Goal: Task Accomplishment & Management: Complete application form

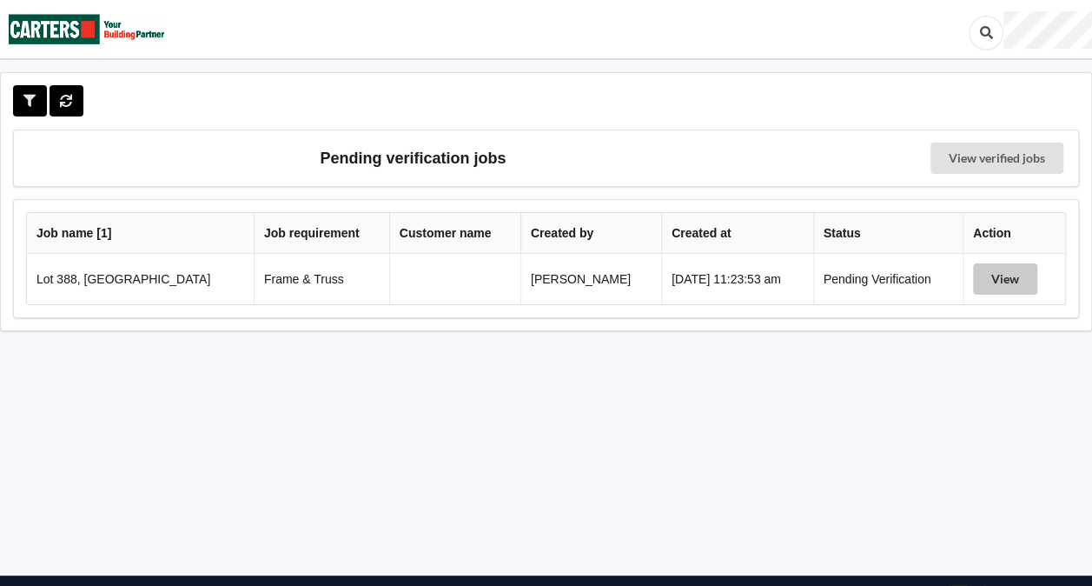
click at [991, 275] on button "View" at bounding box center [1005, 278] width 64 height 31
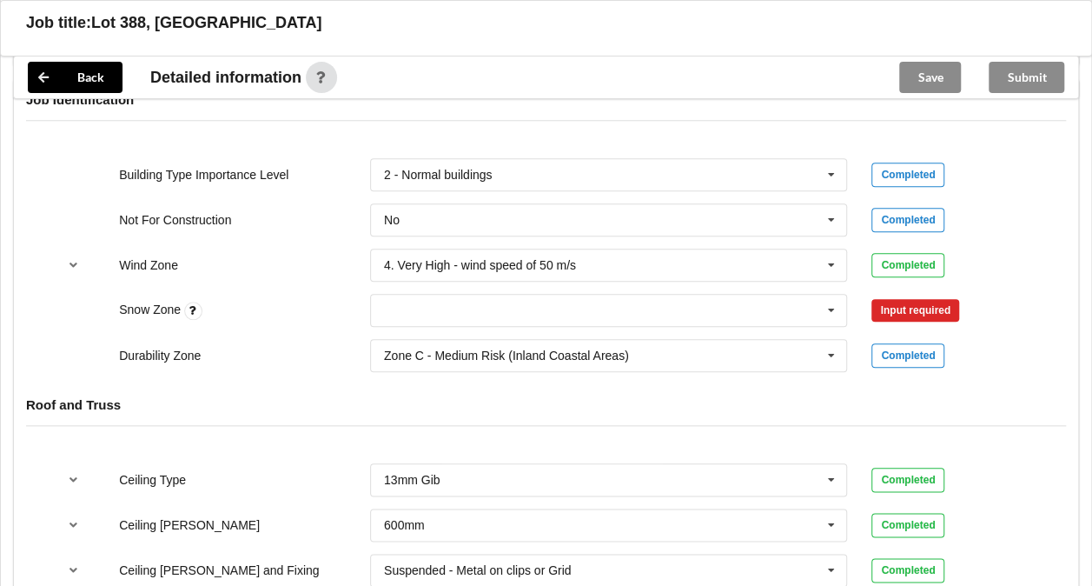
scroll to position [773, 0]
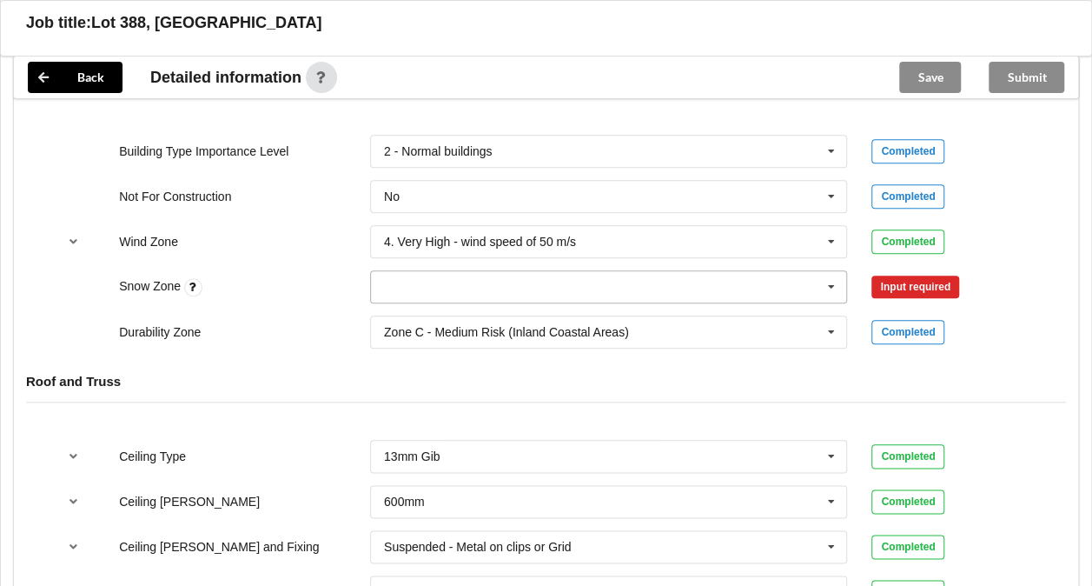
click at [830, 282] on icon at bounding box center [831, 287] width 26 height 32
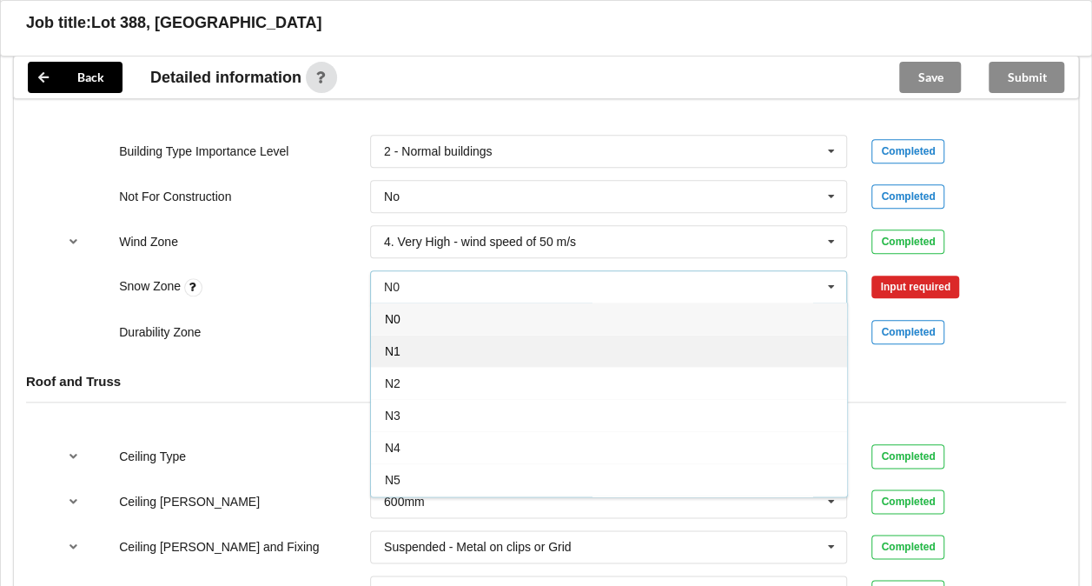
click at [645, 343] on div "N1" at bounding box center [609, 351] width 476 height 32
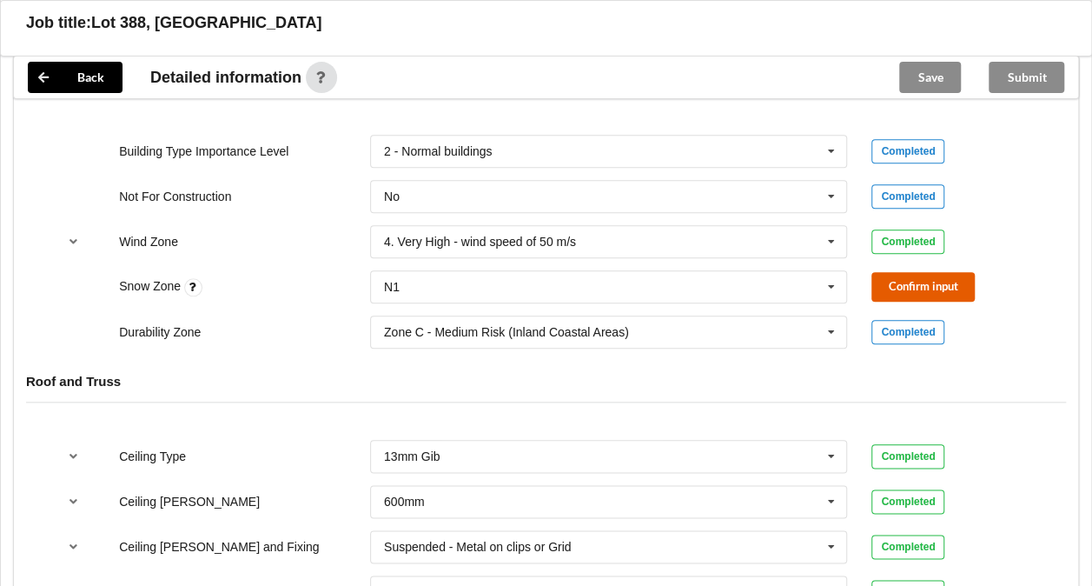
click at [904, 285] on button "Confirm input" at bounding box center [922, 286] width 103 height 29
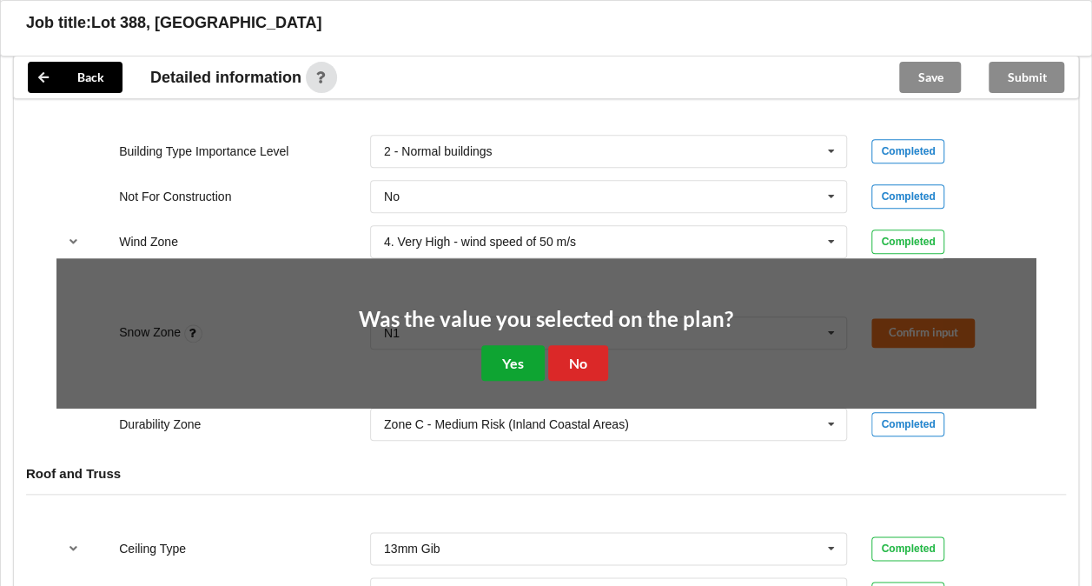
click at [507, 355] on button "Yes" at bounding box center [512, 363] width 63 height 36
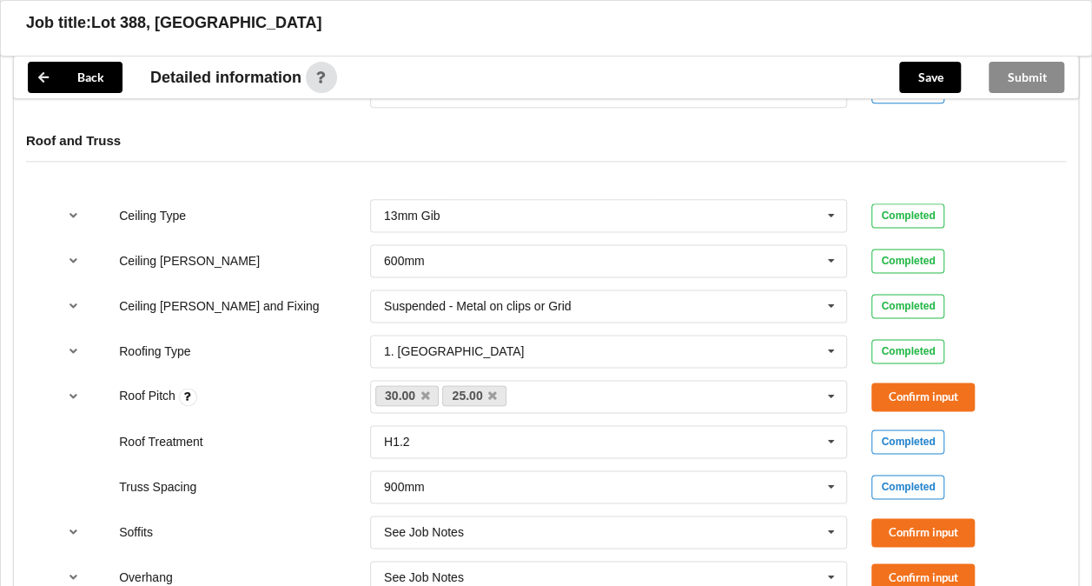
scroll to position [1032, 0]
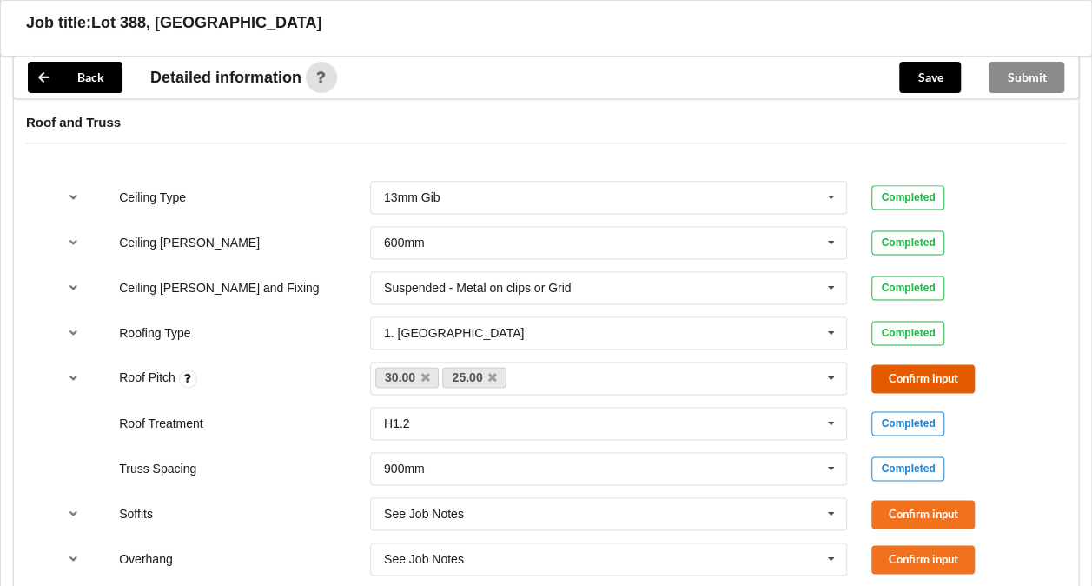
click at [897, 367] on button "Confirm input" at bounding box center [922, 378] width 103 height 29
click at [888, 511] on button "Confirm input" at bounding box center [922, 514] width 103 height 29
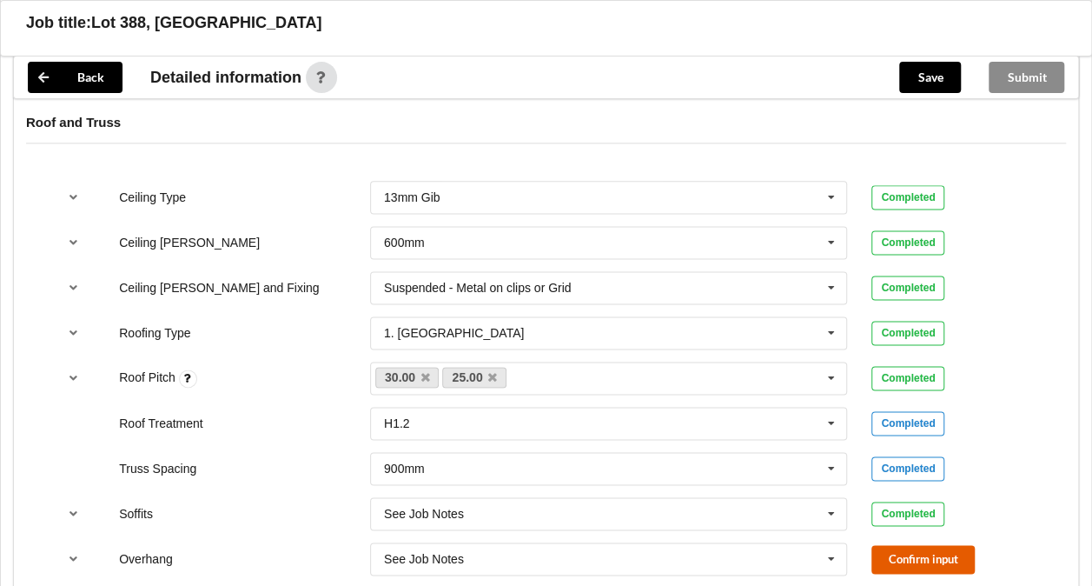
click at [907, 558] on button "Confirm input" at bounding box center [922, 559] width 103 height 29
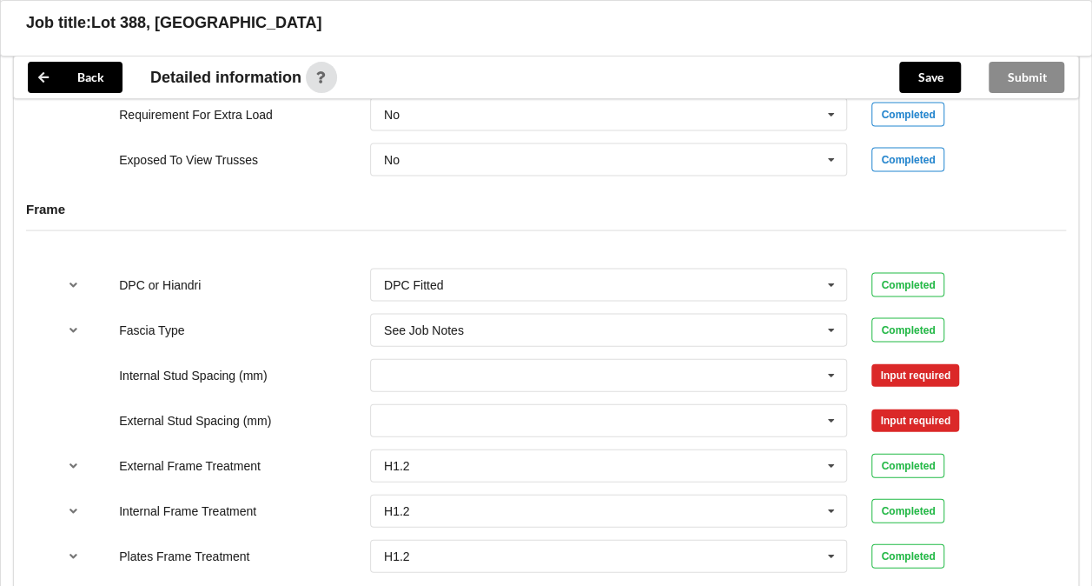
scroll to position [1720, 0]
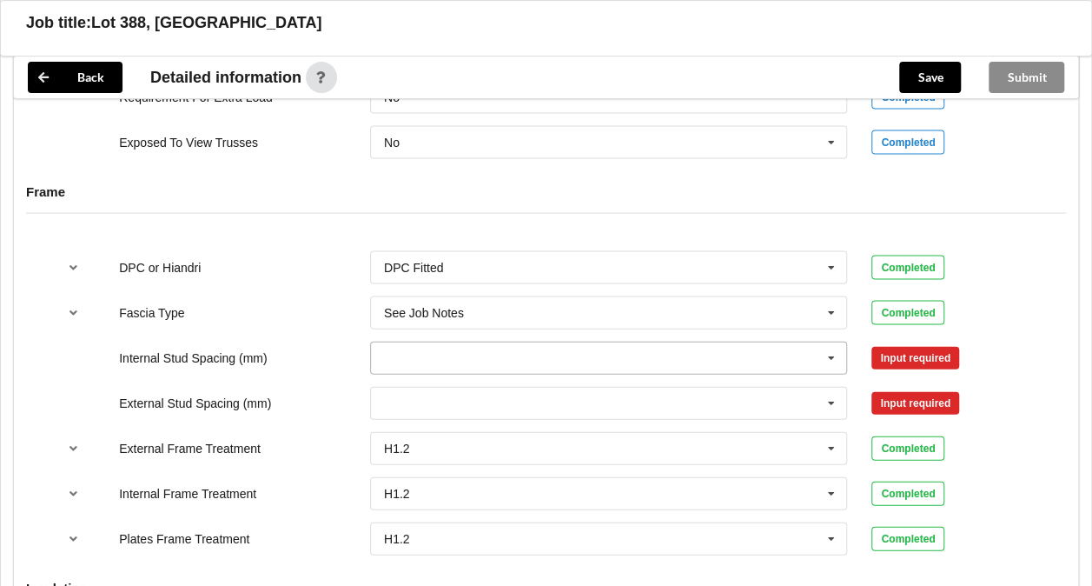
click at [832, 352] on icon at bounding box center [831, 358] width 26 height 32
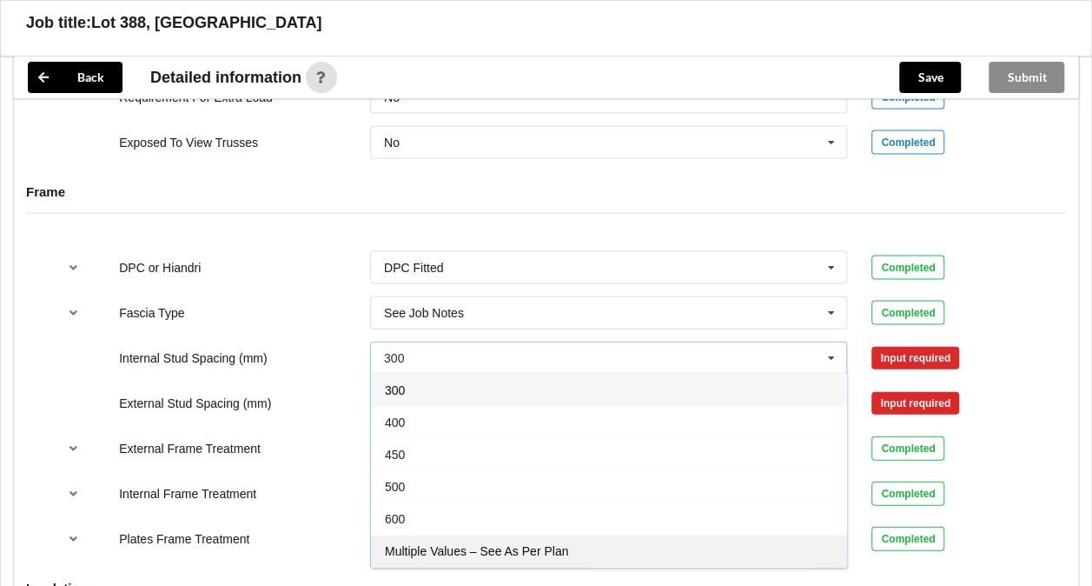
click at [613, 544] on div "Multiple Values – See As Per Plan" at bounding box center [609, 550] width 476 height 32
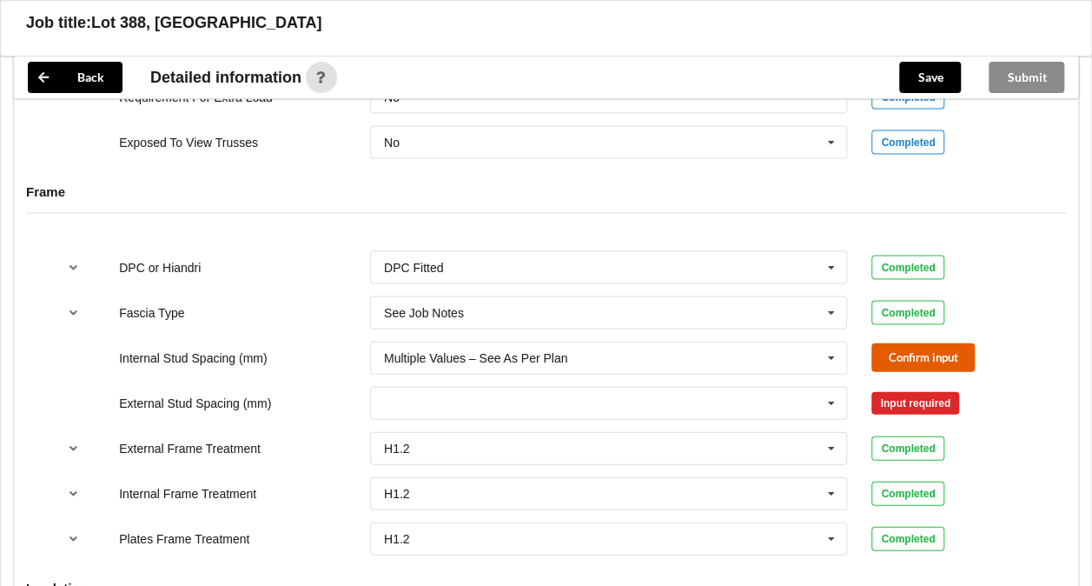
click at [891, 358] on button "Confirm input" at bounding box center [922, 357] width 103 height 29
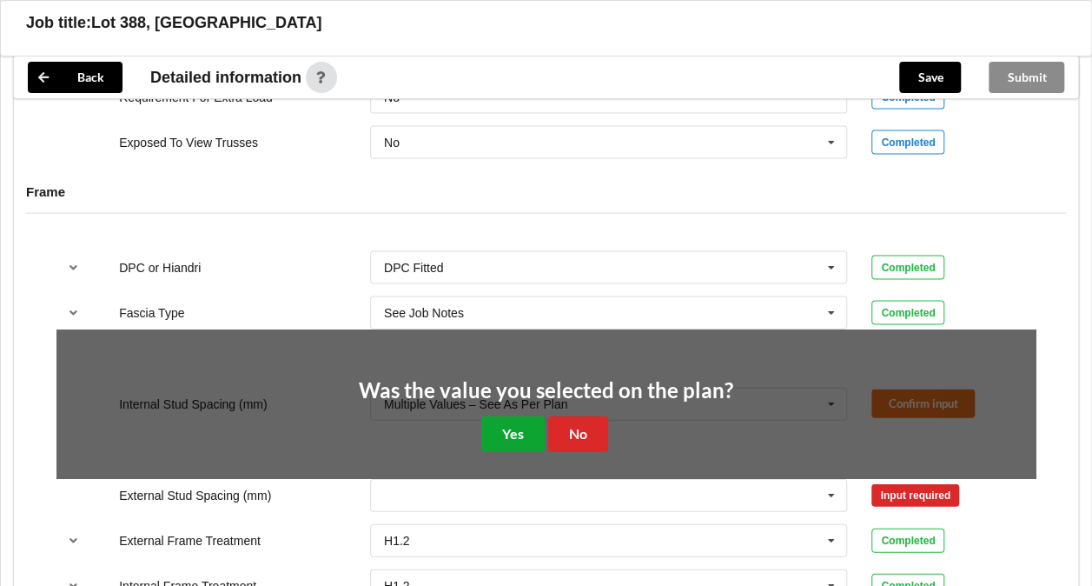
click at [499, 431] on button "Yes" at bounding box center [512, 434] width 63 height 36
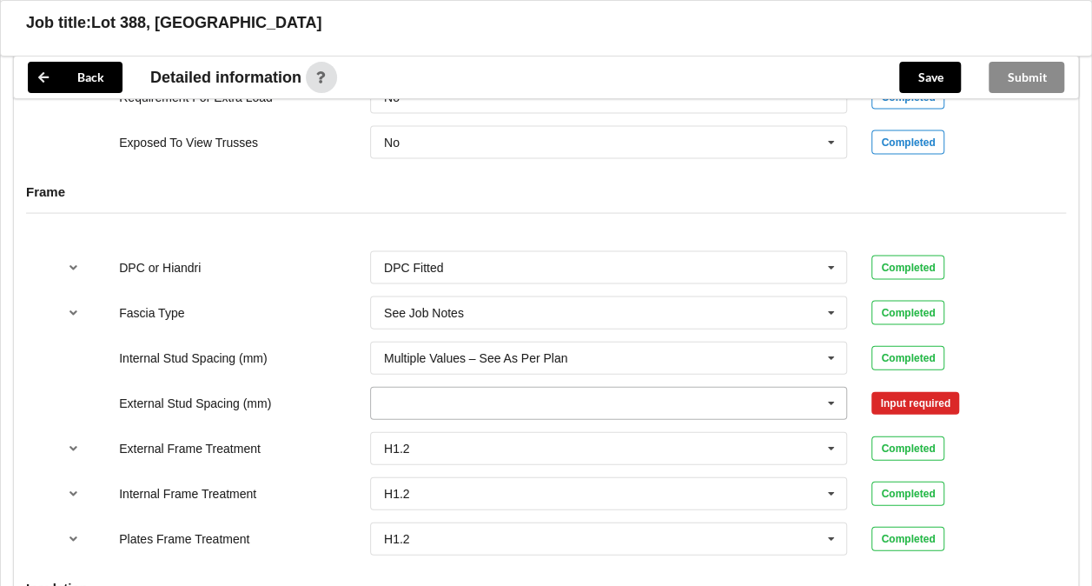
click at [513, 398] on input "text" at bounding box center [610, 403] width 476 height 31
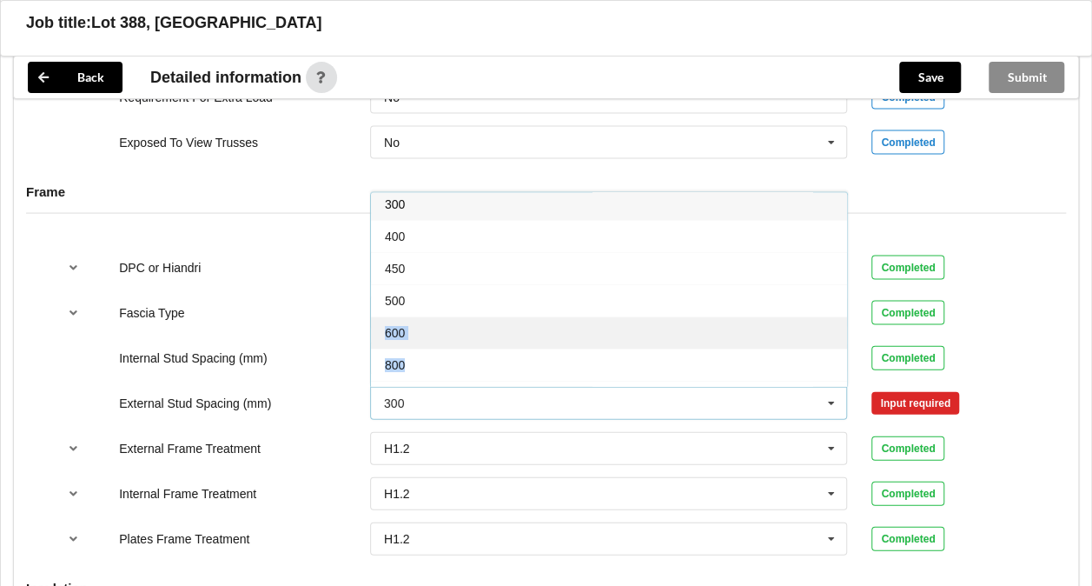
drag, startPoint x: 847, startPoint y: 288, endPoint x: 831, endPoint y: 315, distance: 31.6
click at [831, 315] on div "300 400 450 500 600 800 Multiple Values – See As Per Plan None See Job Notes" at bounding box center [609, 289] width 478 height 195
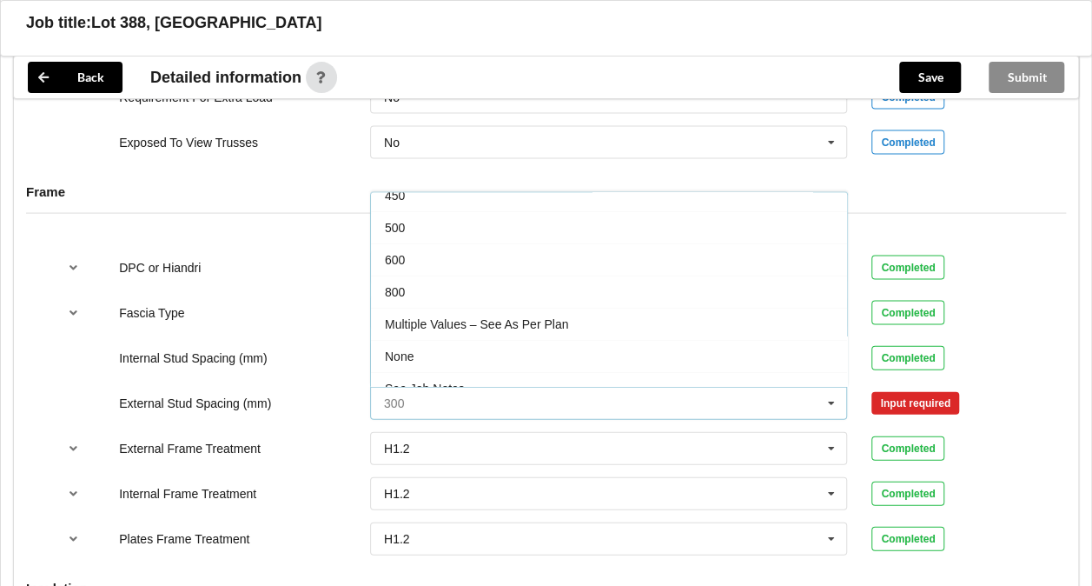
scroll to position [92, 0]
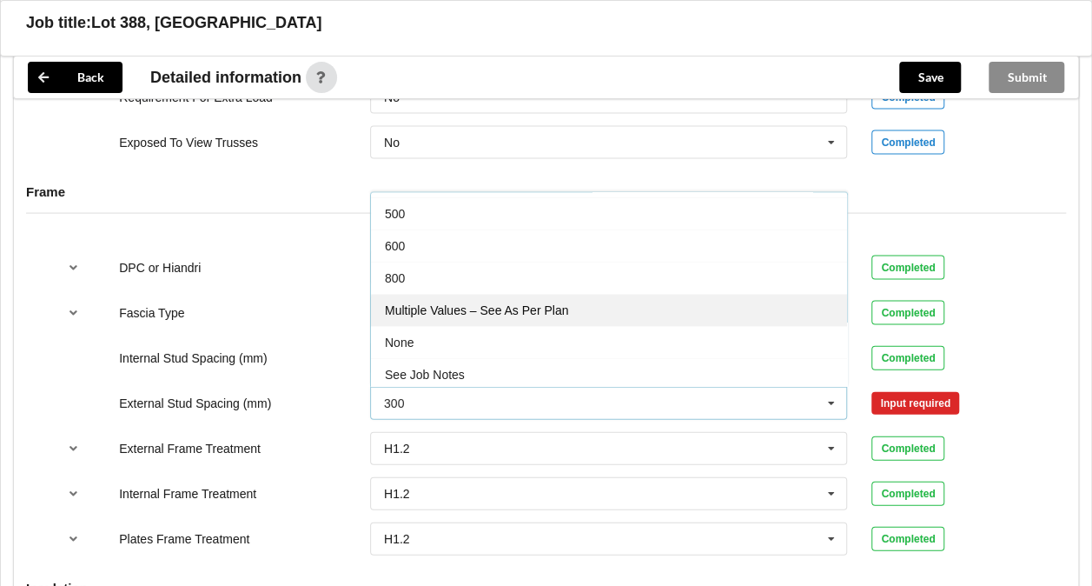
click at [450, 303] on span "Multiple Values – See As Per Plan" at bounding box center [476, 310] width 183 height 14
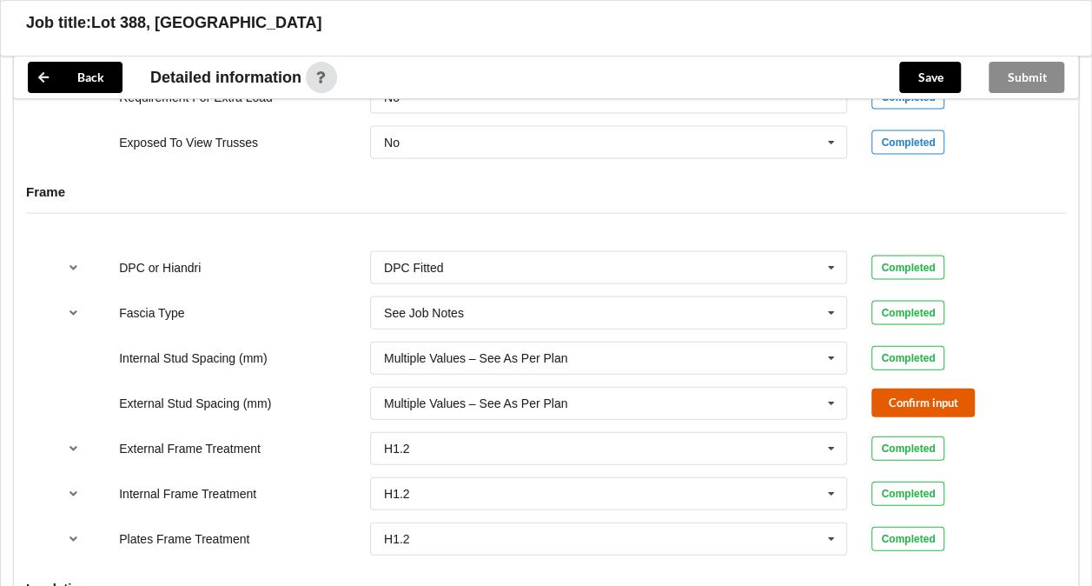
click at [943, 395] on button "Confirm input" at bounding box center [922, 402] width 103 height 29
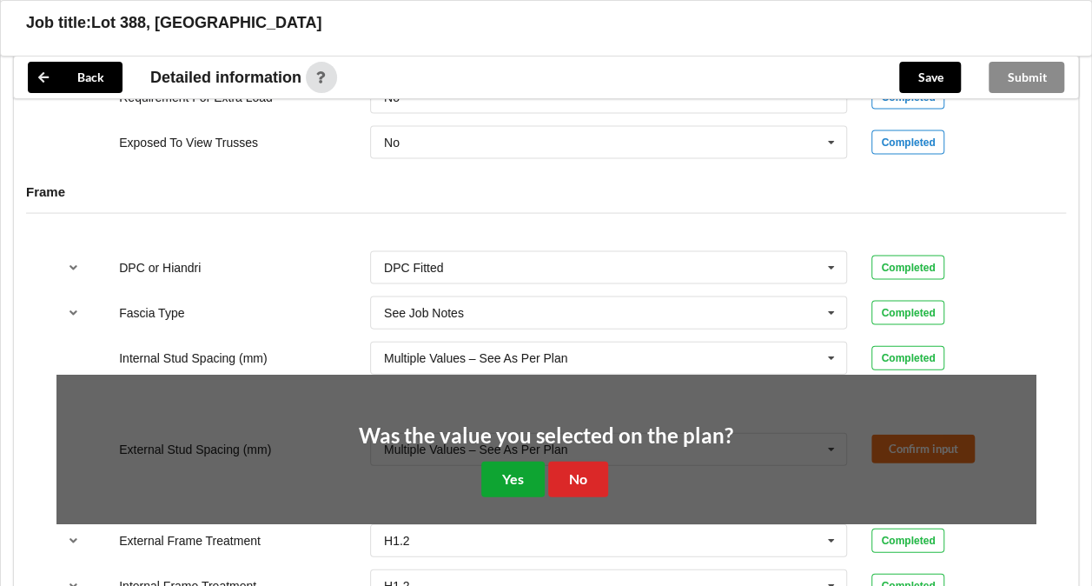
click at [523, 462] on button "Yes" at bounding box center [512, 479] width 63 height 36
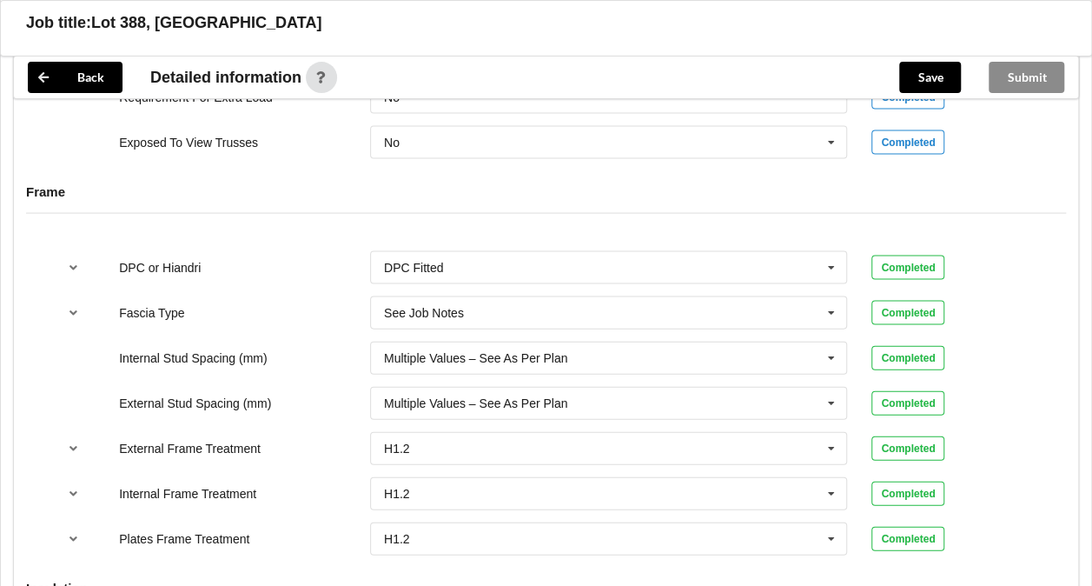
scroll to position [2206, 0]
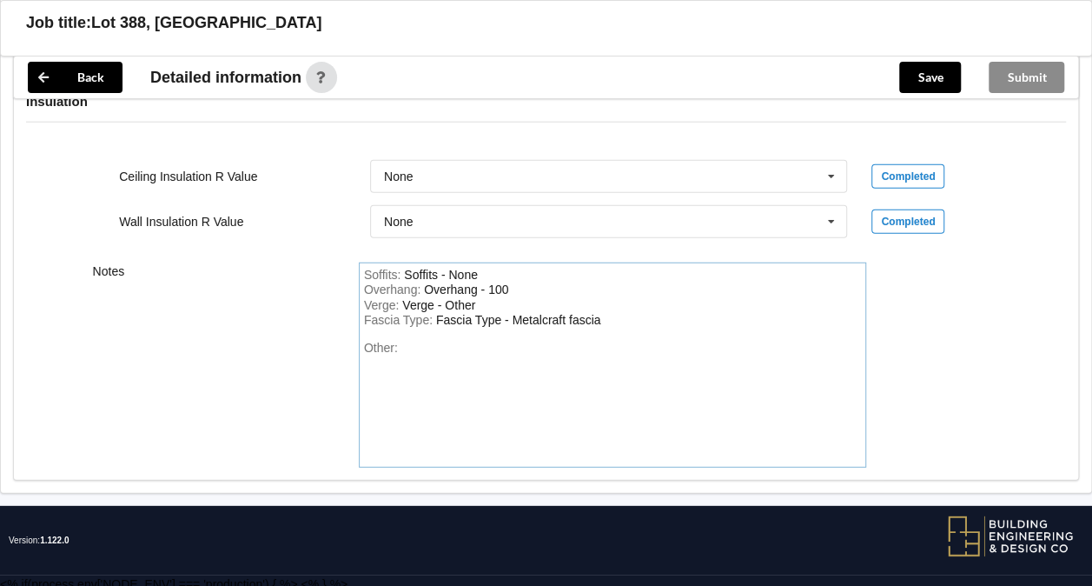
click at [618, 313] on div "Fascia Type : Fascia Type - Metalcraft fascia" at bounding box center [613, 321] width 498 height 16
click at [930, 76] on button "Save" at bounding box center [930, 77] width 62 height 31
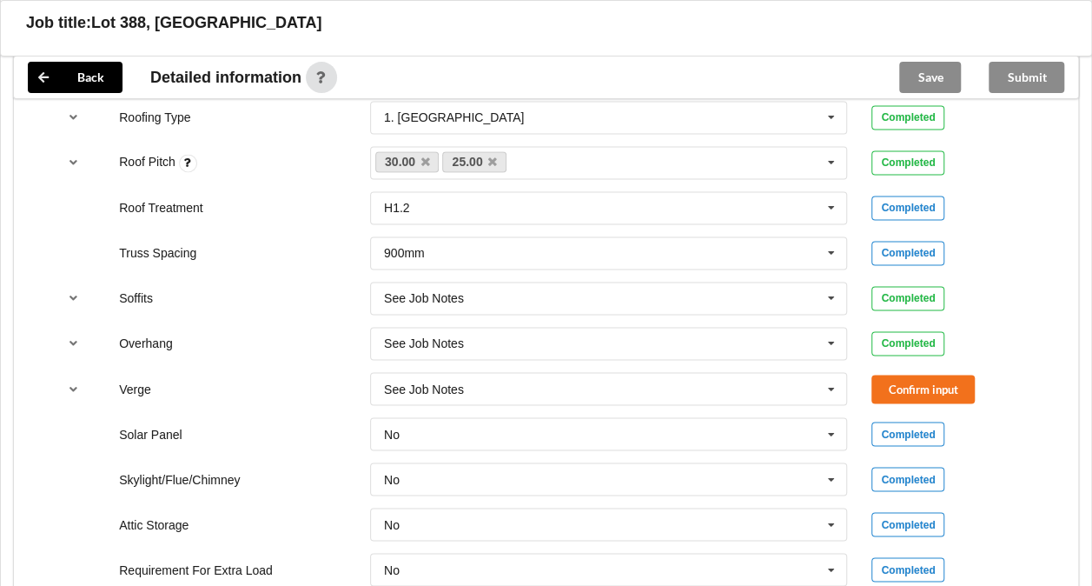
scroll to position [1275, 0]
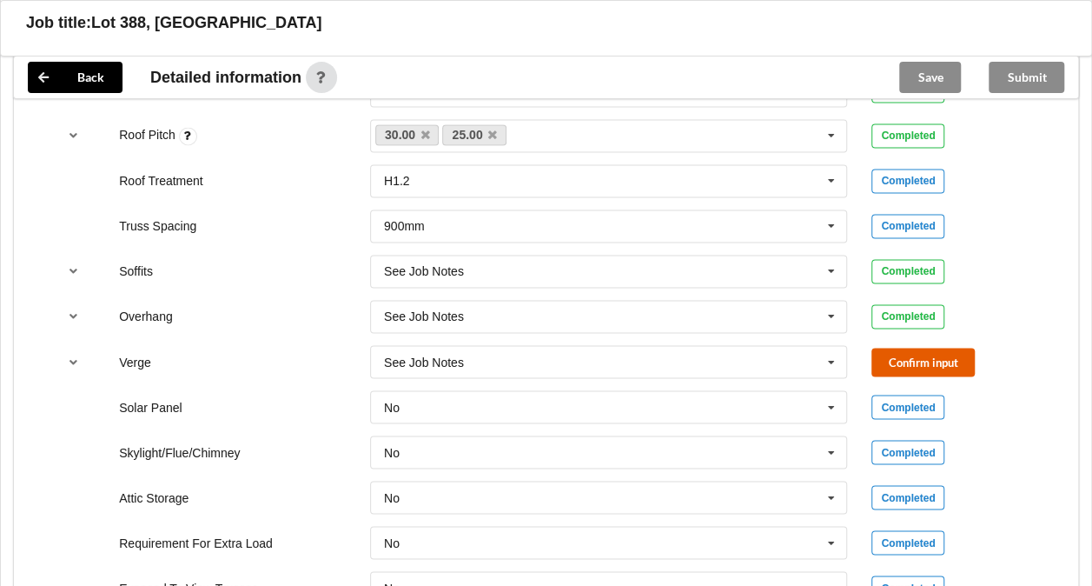
click at [909, 354] on button "Confirm input" at bounding box center [922, 362] width 103 height 29
click at [912, 83] on button "Save" at bounding box center [930, 77] width 62 height 31
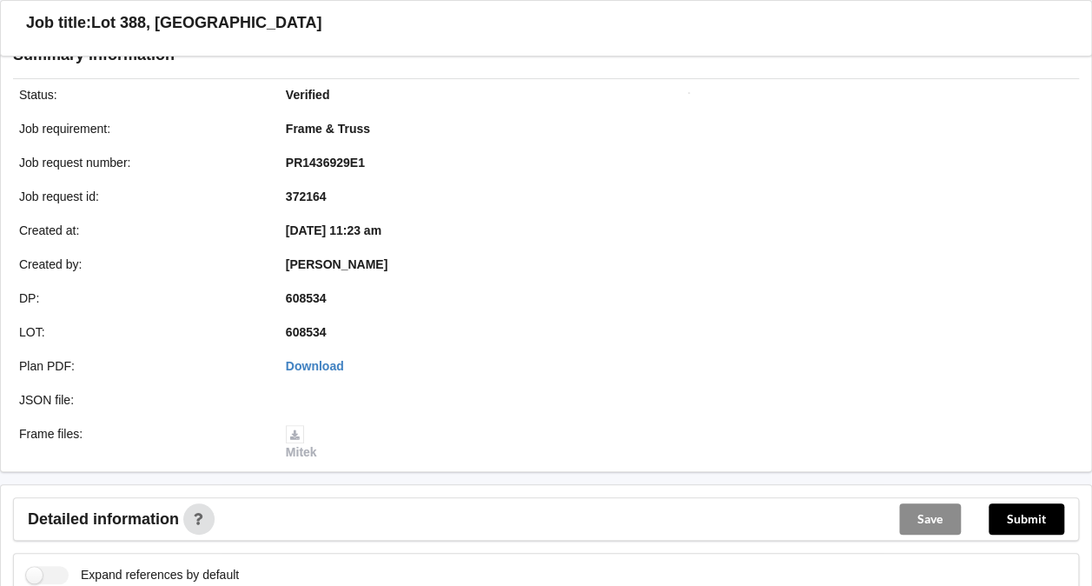
scroll to position [130, 0]
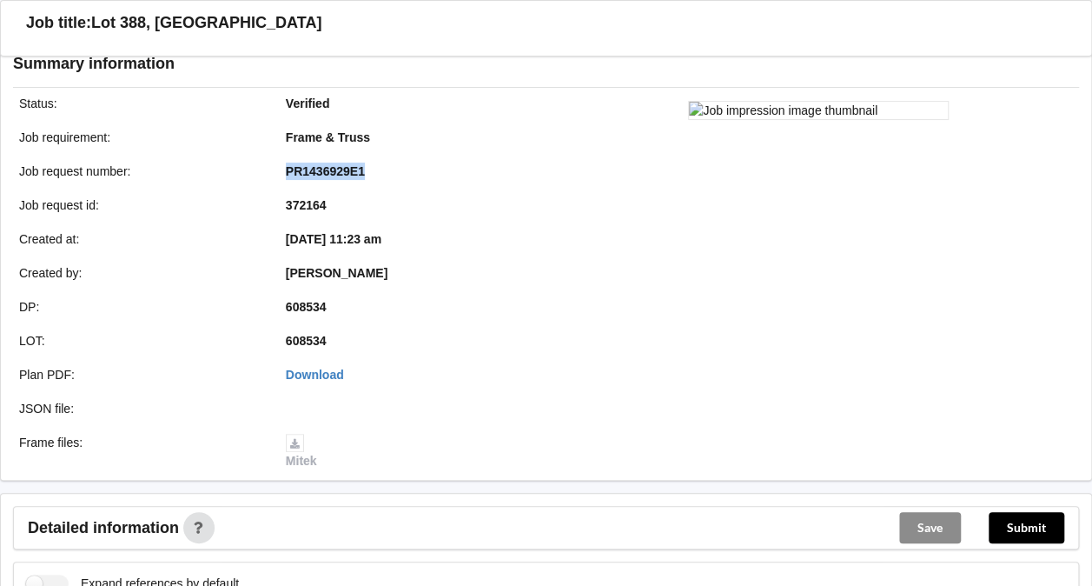
drag, startPoint x: 285, startPoint y: 167, endPoint x: 368, endPoint y: 168, distance: 82.5
click at [368, 168] on div "PR1436929E1" at bounding box center [407, 170] width 267 height 17
copy b "PR1436929E1"
click at [1004, 521] on button "Submit" at bounding box center [1027, 527] width 76 height 31
